Goal: Task Accomplishment & Management: Use online tool/utility

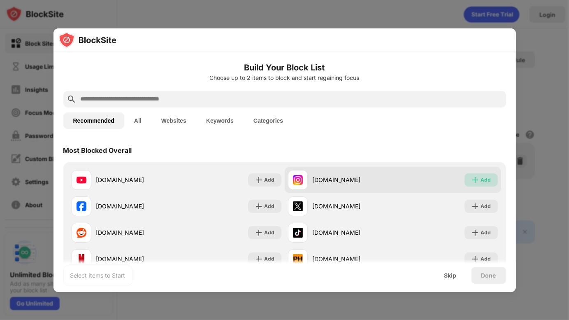
click at [481, 177] on div "Add" at bounding box center [486, 180] width 10 height 8
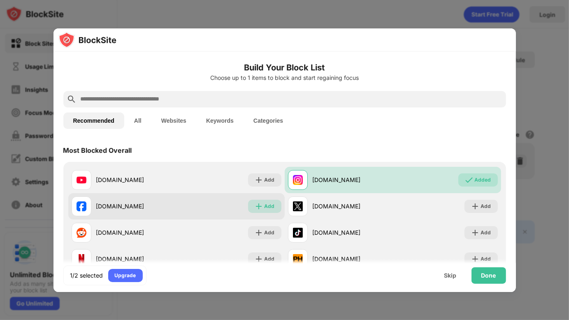
click at [261, 203] on div "Add" at bounding box center [264, 206] width 33 height 13
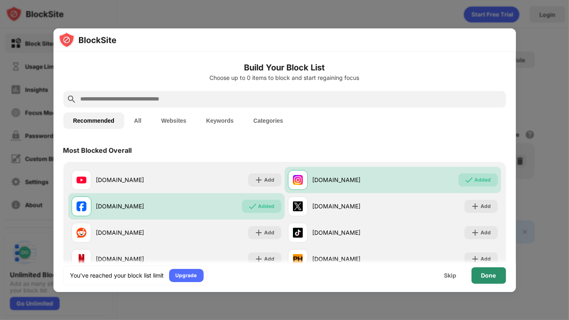
click at [484, 272] on div "Done" at bounding box center [489, 275] width 15 height 7
